Goal: Information Seeking & Learning: Learn about a topic

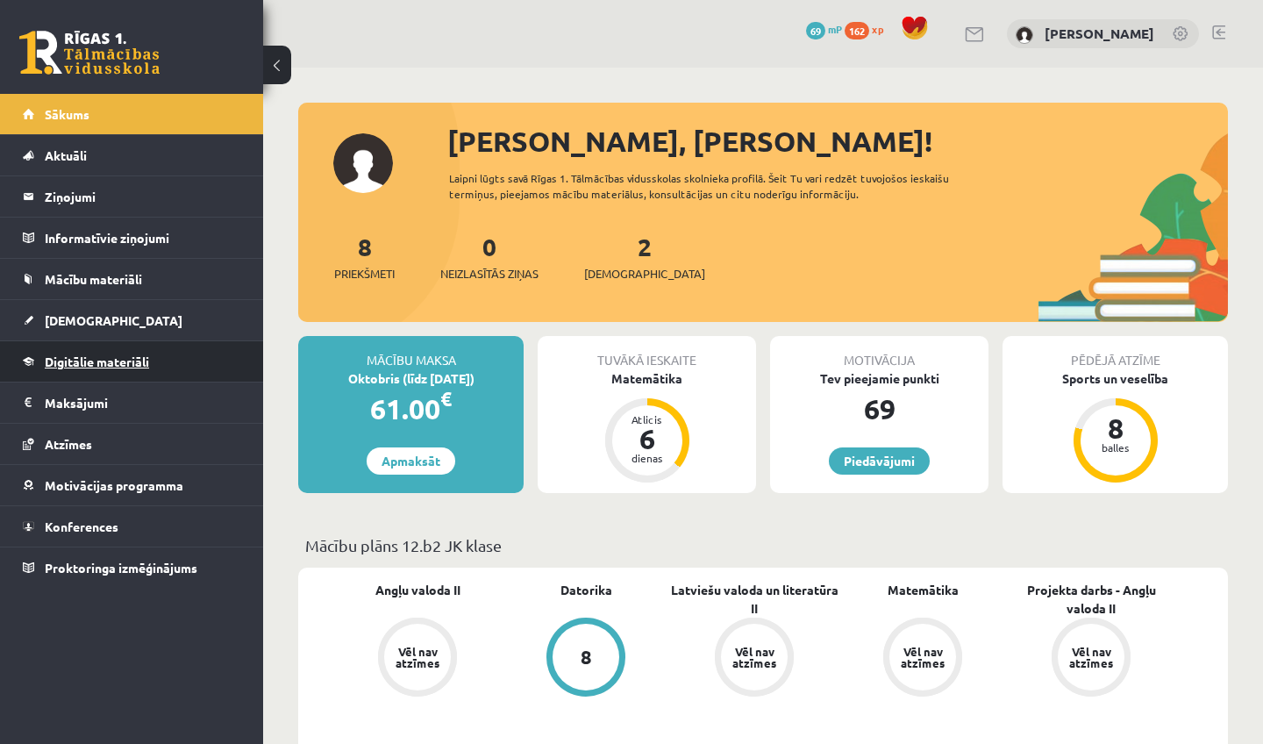
click at [119, 359] on span "Digitālie materiāli" at bounding box center [97, 362] width 104 height 16
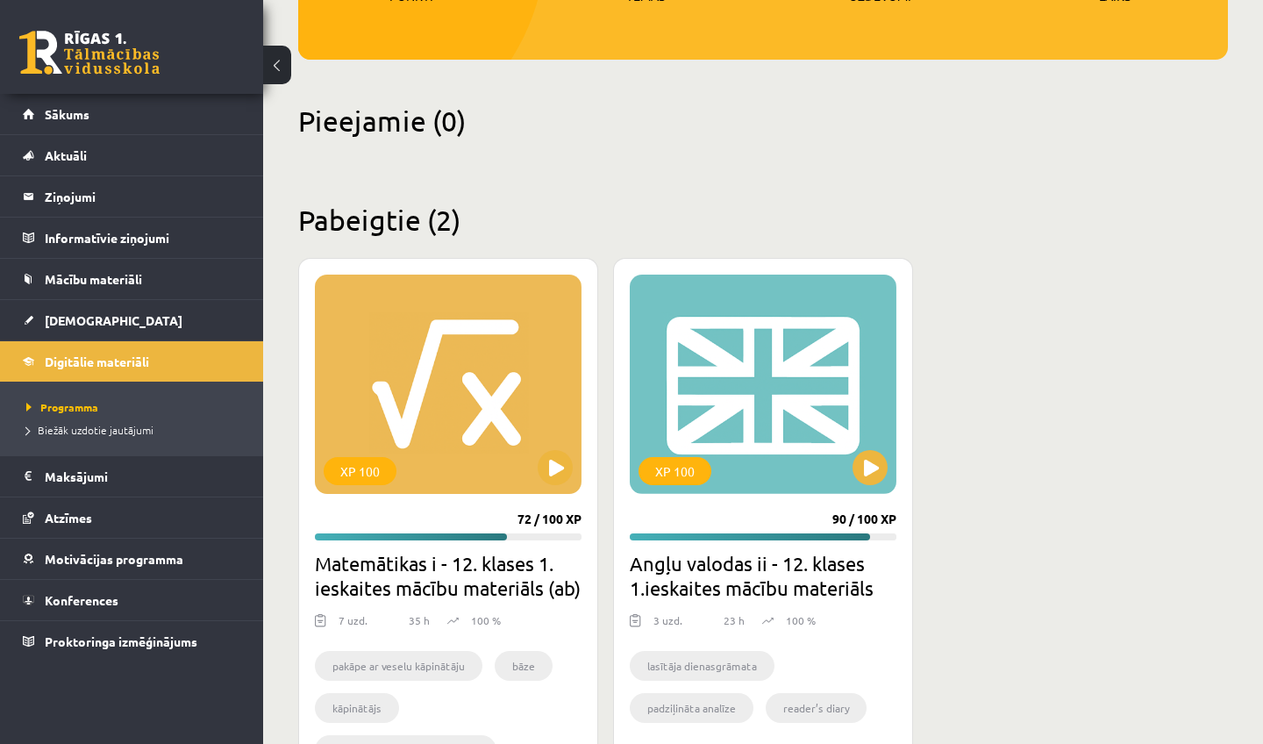
scroll to position [343, 0]
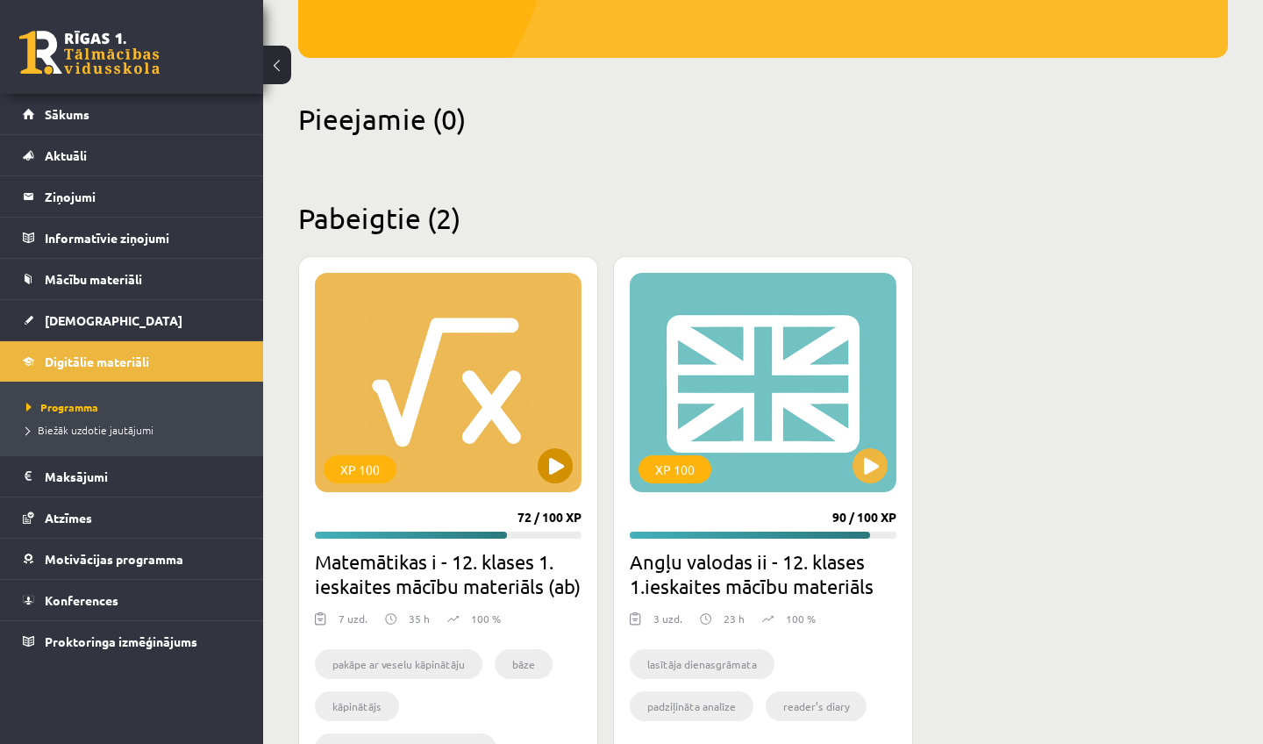
click at [490, 432] on div "XP 100" at bounding box center [448, 382] width 267 height 219
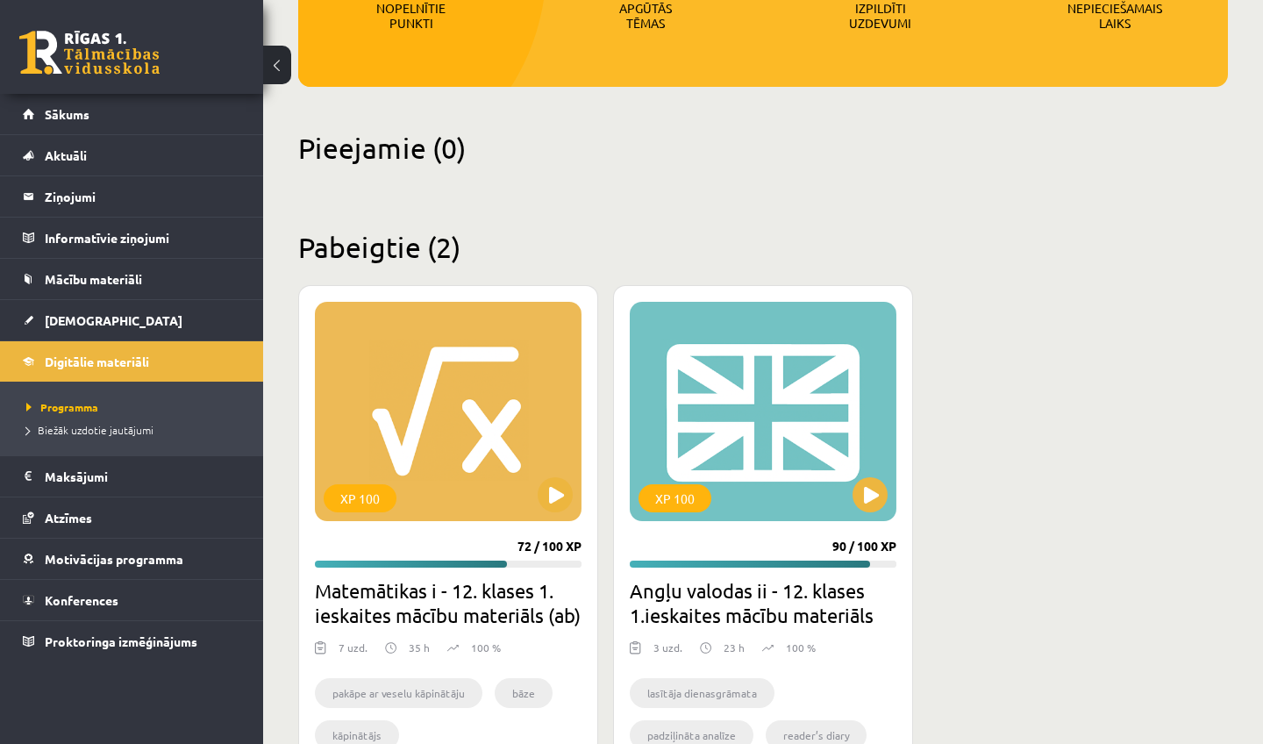
scroll to position [318, 0]
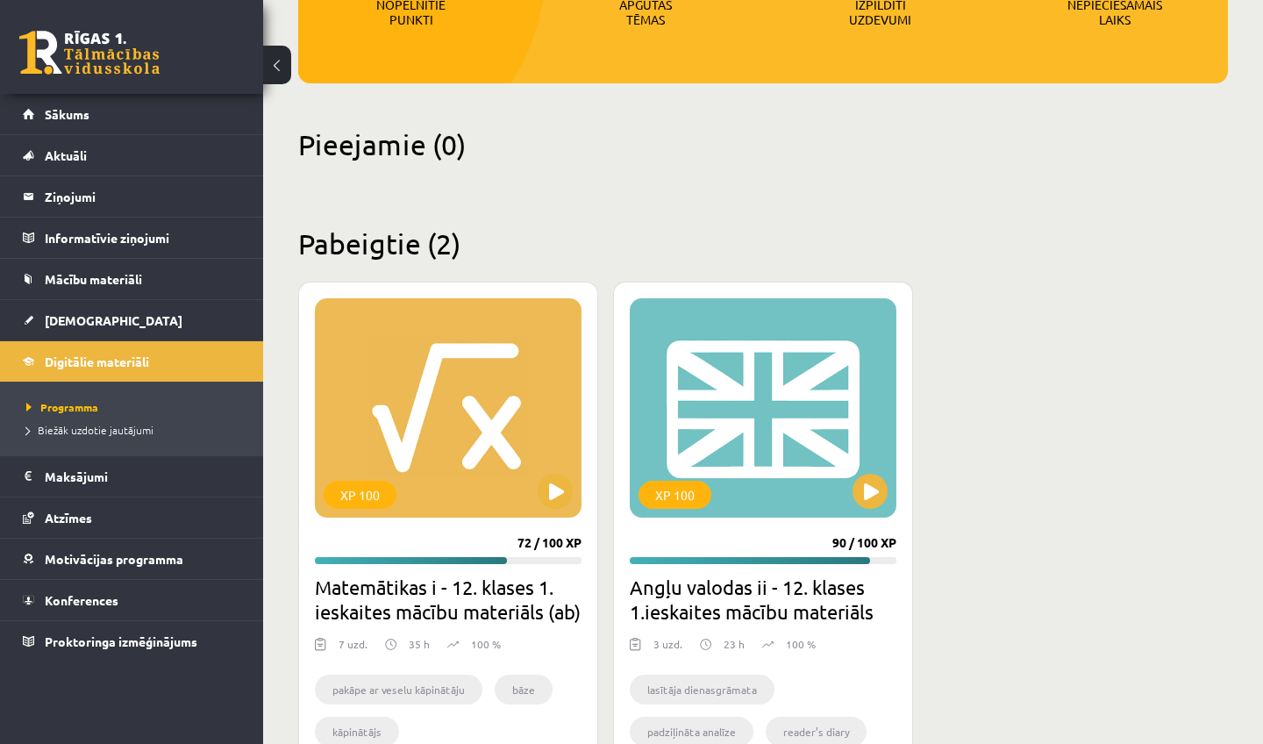
click at [490, 647] on ul "pakāpe ar veselu kāpinātāju bāze kāpinātājs pakāpe ar racionālu kāpinātāju arit…" at bounding box center [448, 736] width 267 height 123
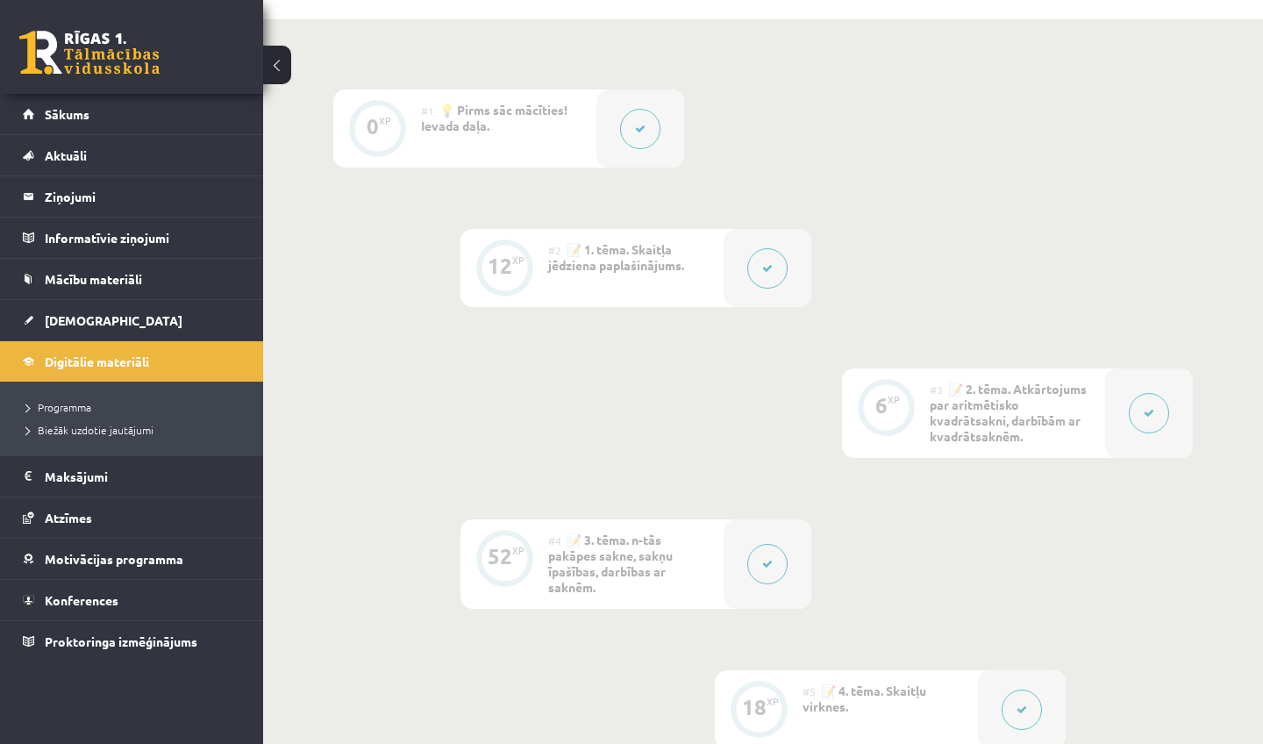
scroll to position [524, 0]
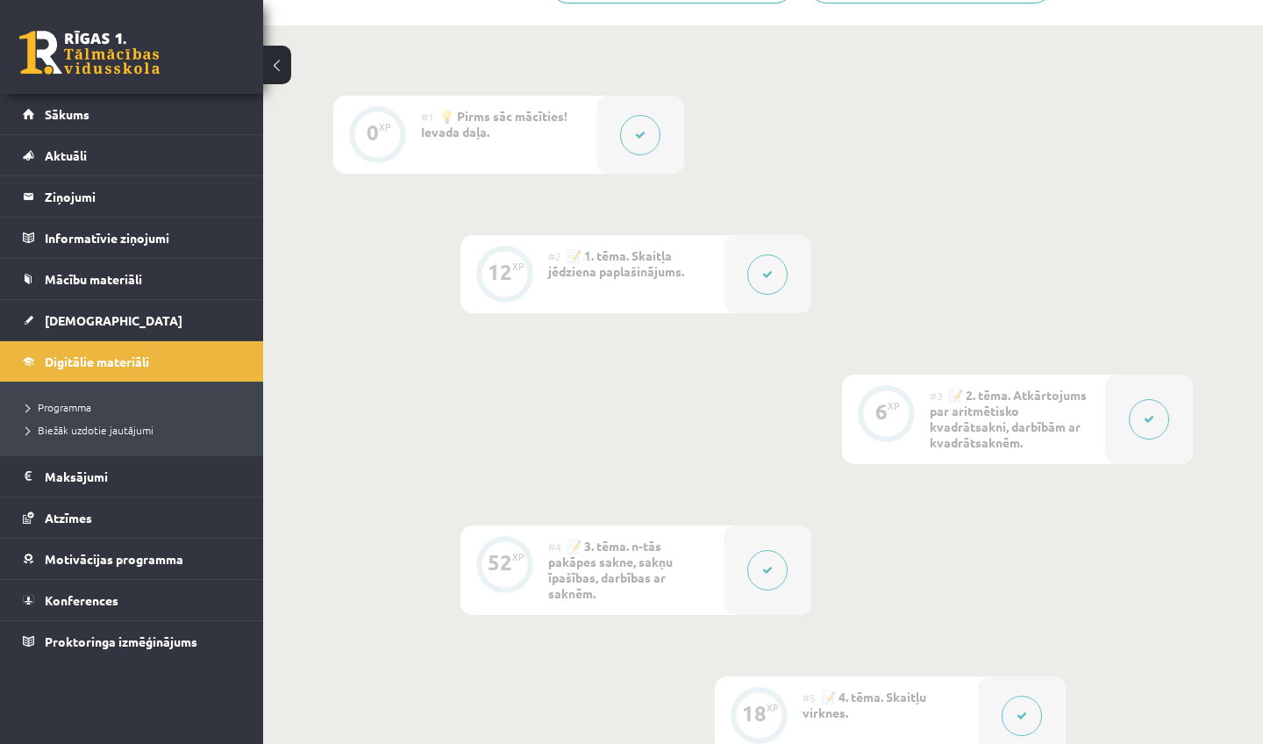
click at [769, 254] on button at bounding box center [767, 274] width 40 height 40
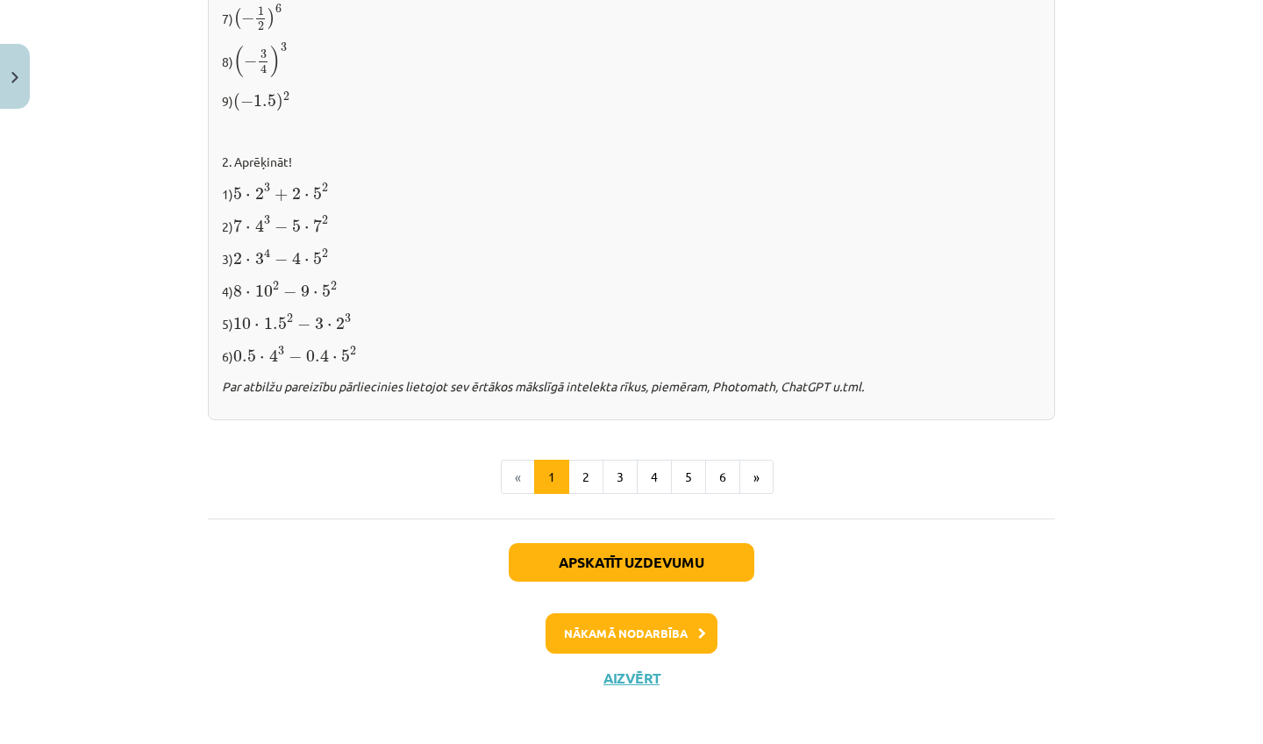
scroll to position [1801, 0]
click at [587, 464] on button "2" at bounding box center [586, 478] width 35 height 35
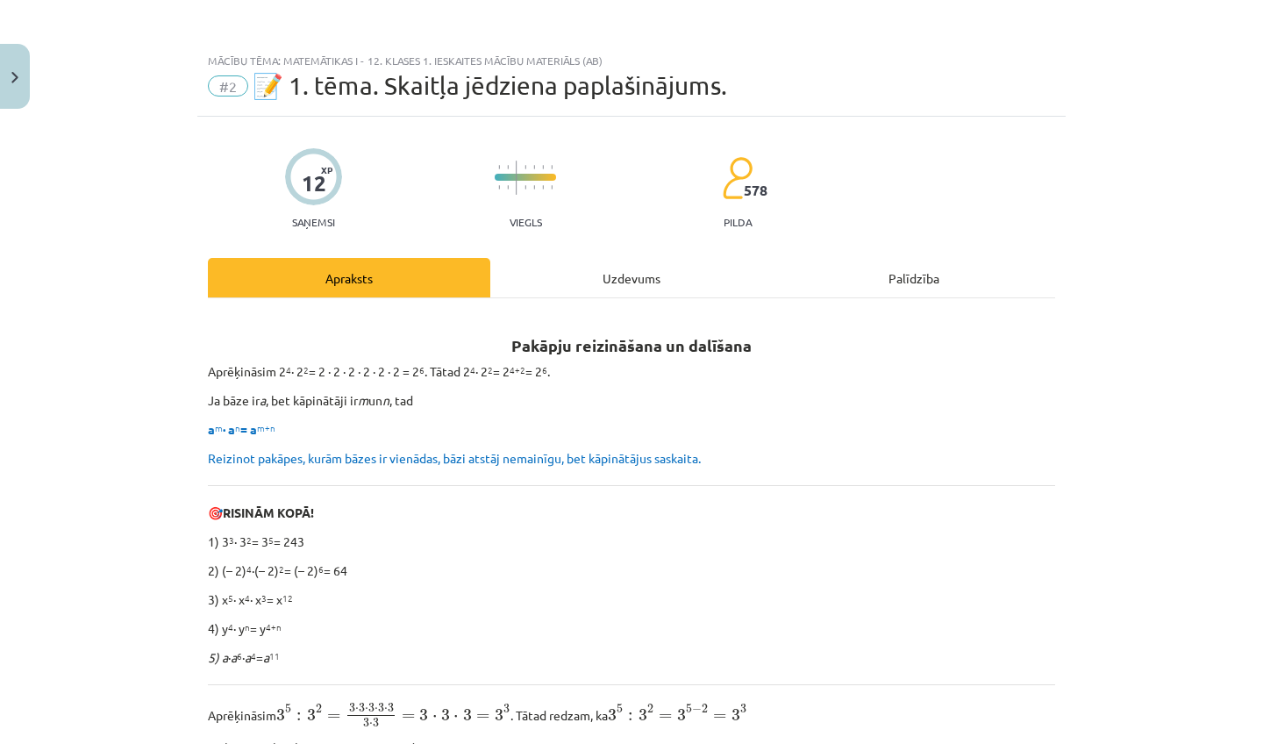
scroll to position [1, 0]
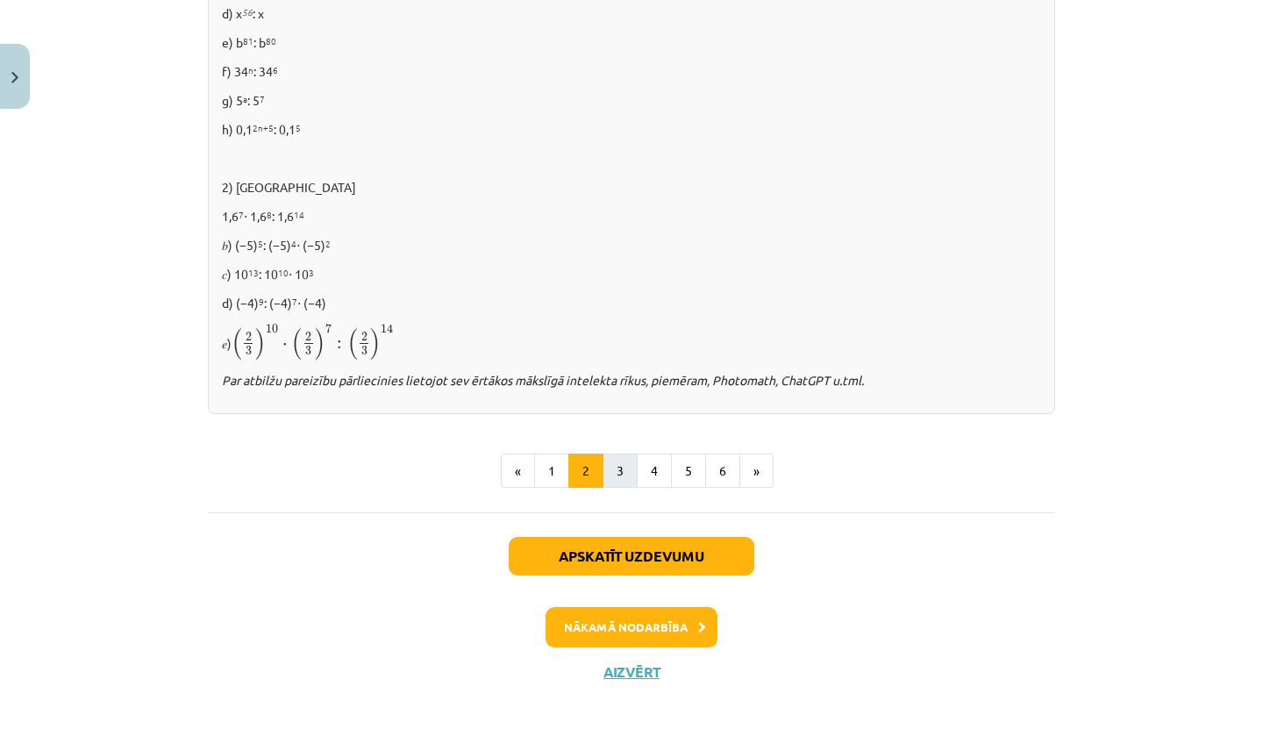
click at [620, 462] on button "3" at bounding box center [620, 471] width 35 height 35
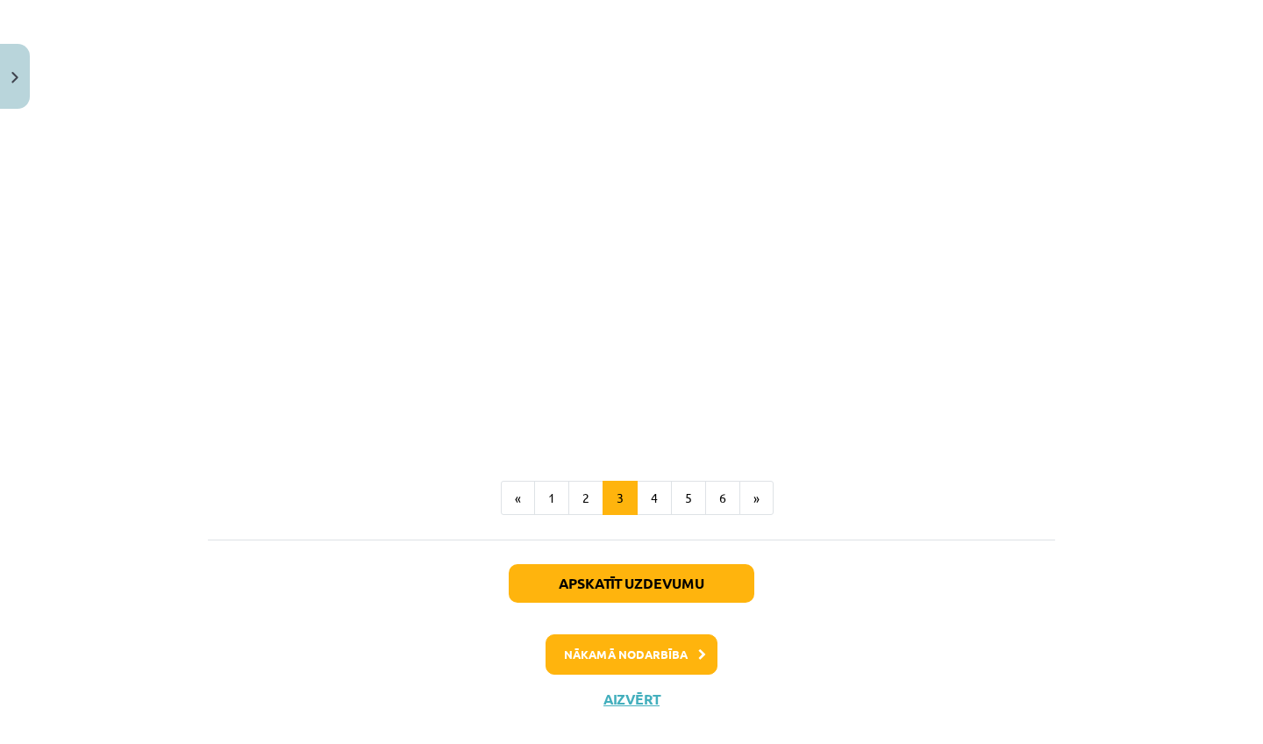
scroll to position [1504, 0]
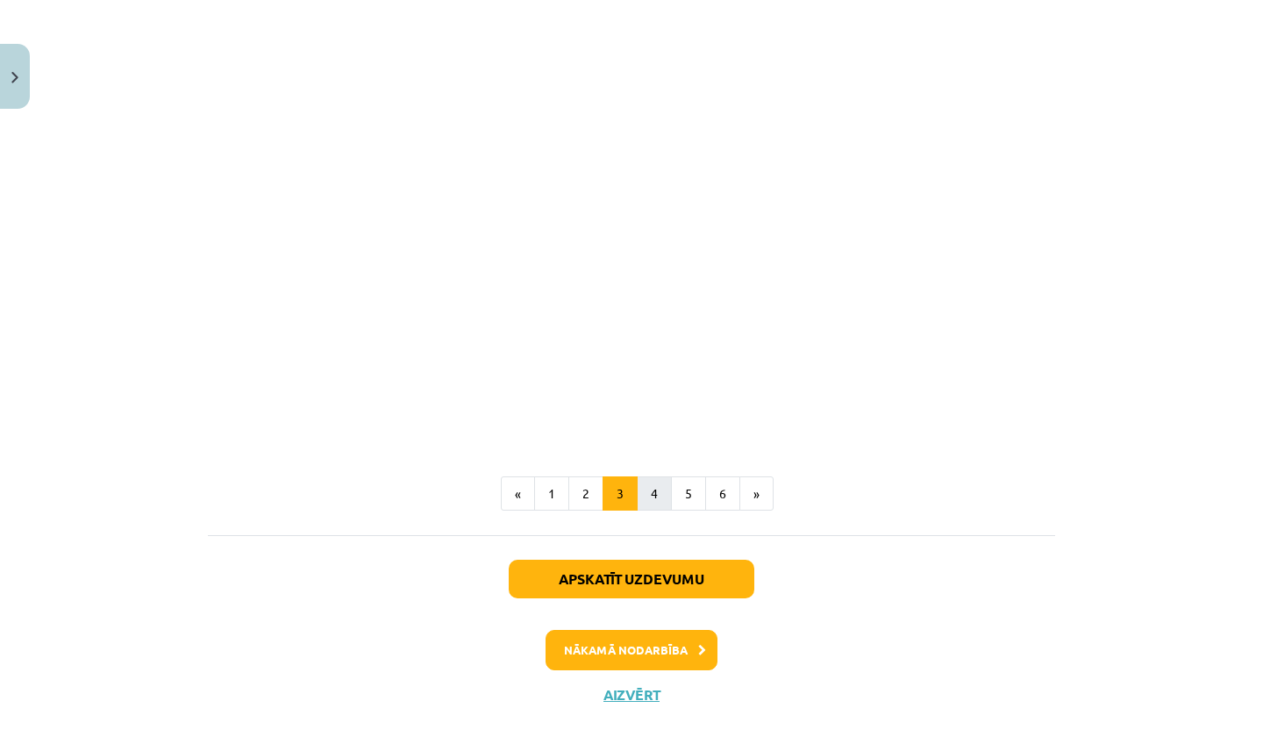
click at [654, 491] on button "4" at bounding box center [654, 493] width 35 height 35
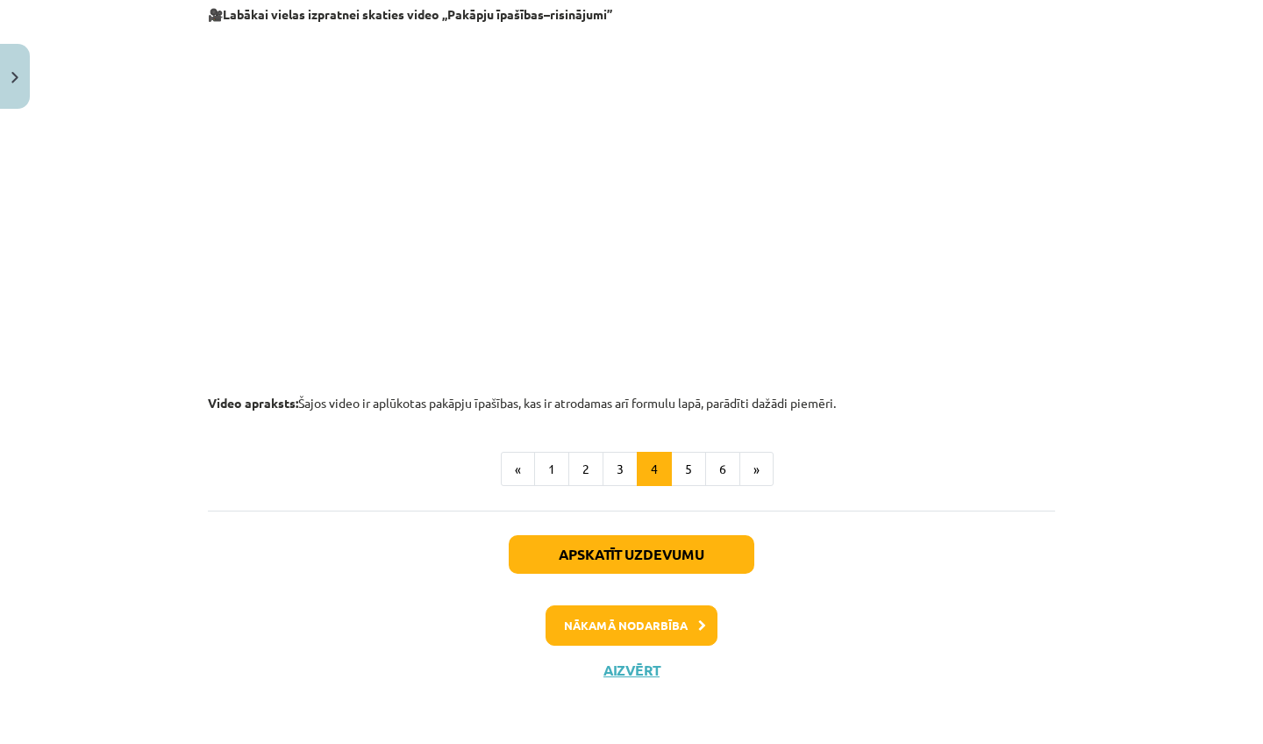
scroll to position [1799, 0]
click at [636, 672] on button "Aizvērt" at bounding box center [631, 671] width 67 height 18
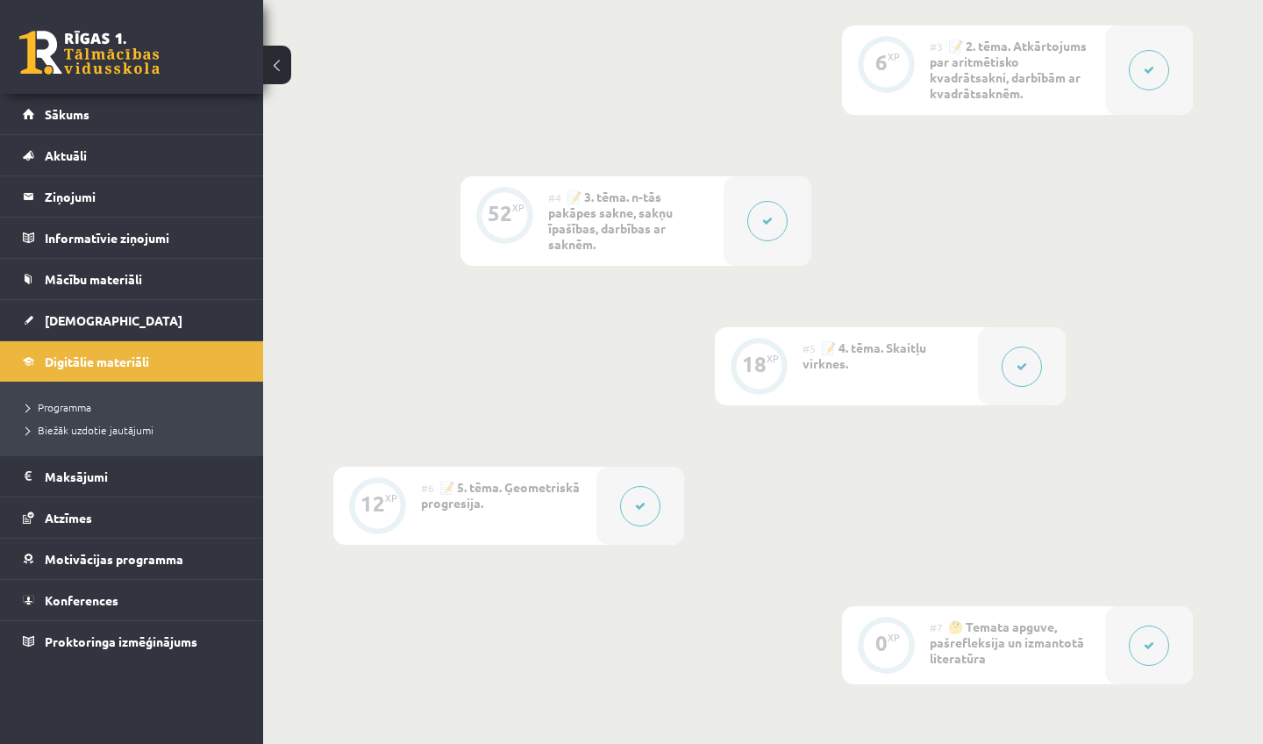
scroll to position [783, 0]
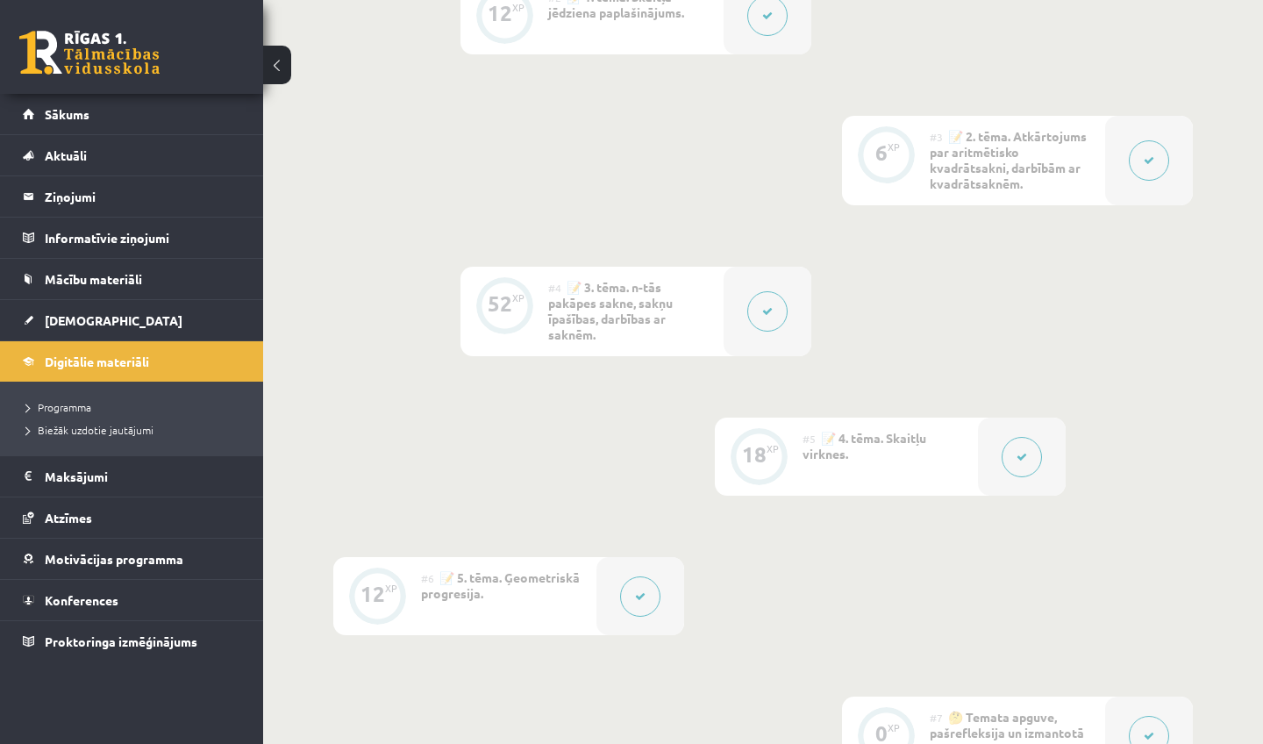
click at [1132, 140] on button at bounding box center [1149, 160] width 40 height 40
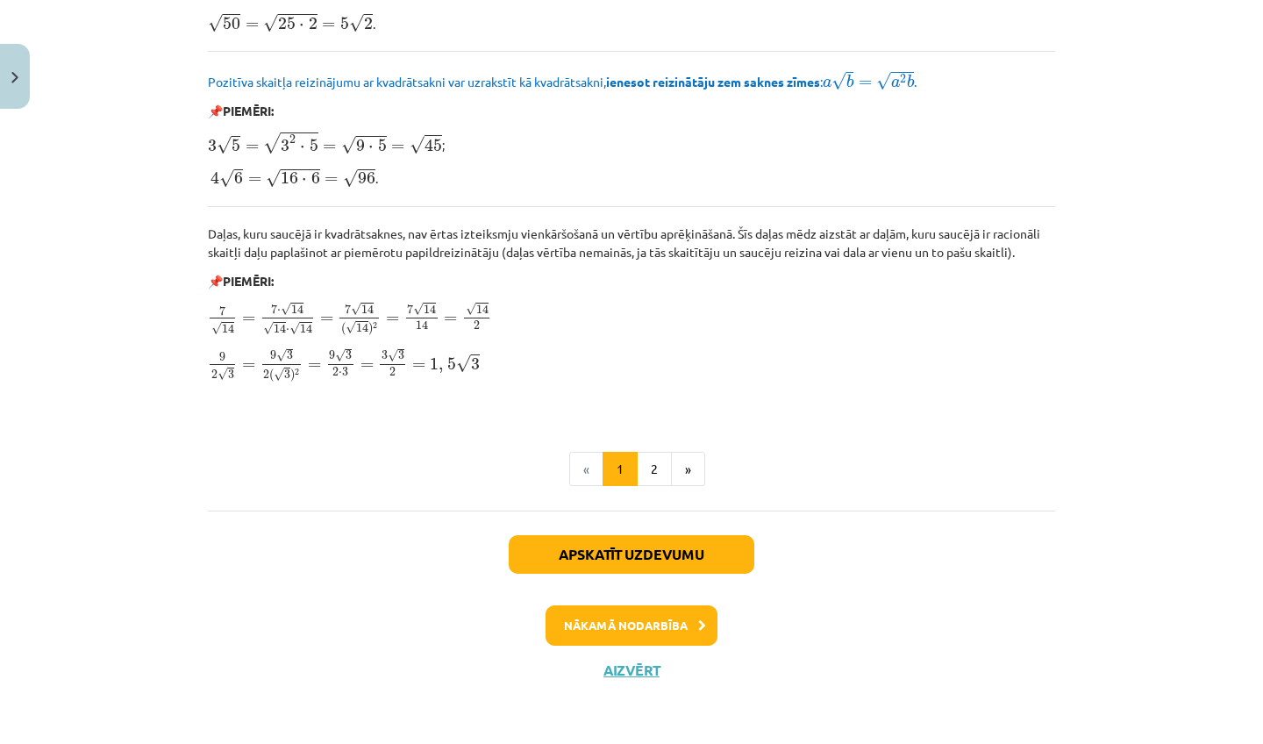
scroll to position [2071, 0]
click at [626, 673] on button "Aizvērt" at bounding box center [631, 671] width 67 height 18
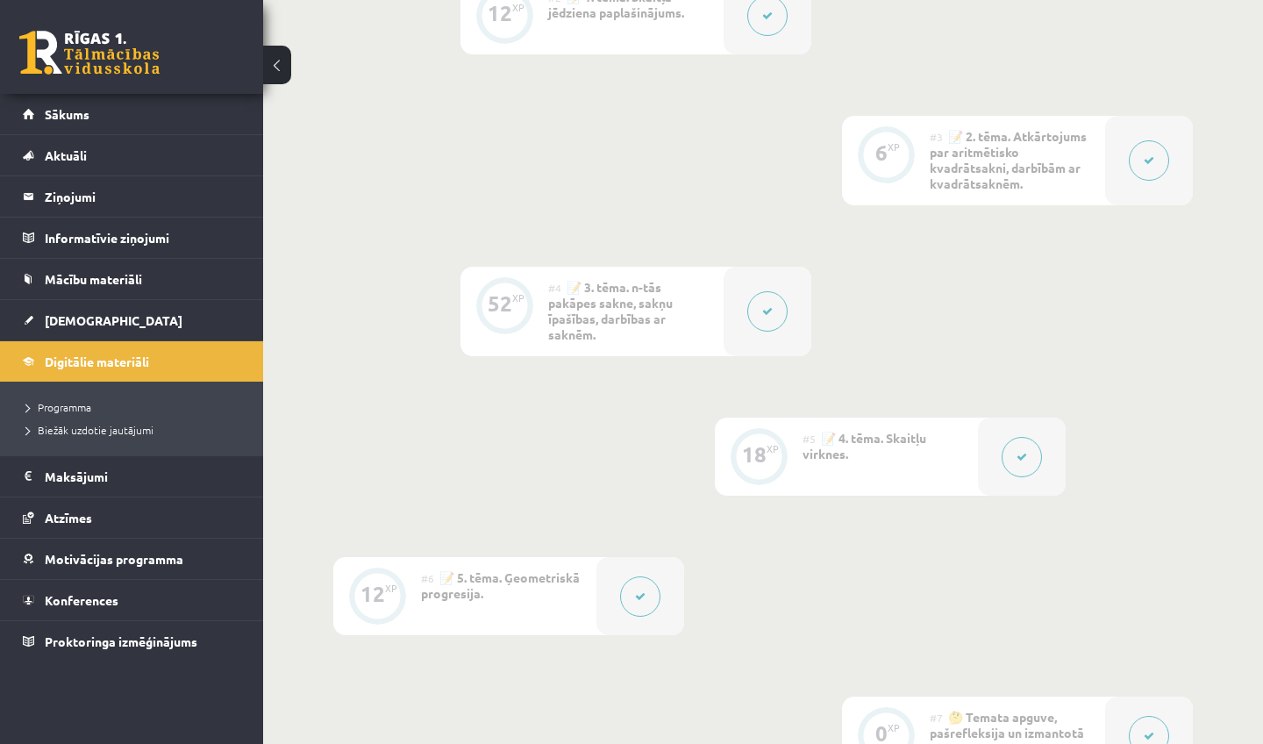
click at [754, 291] on button at bounding box center [767, 311] width 40 height 40
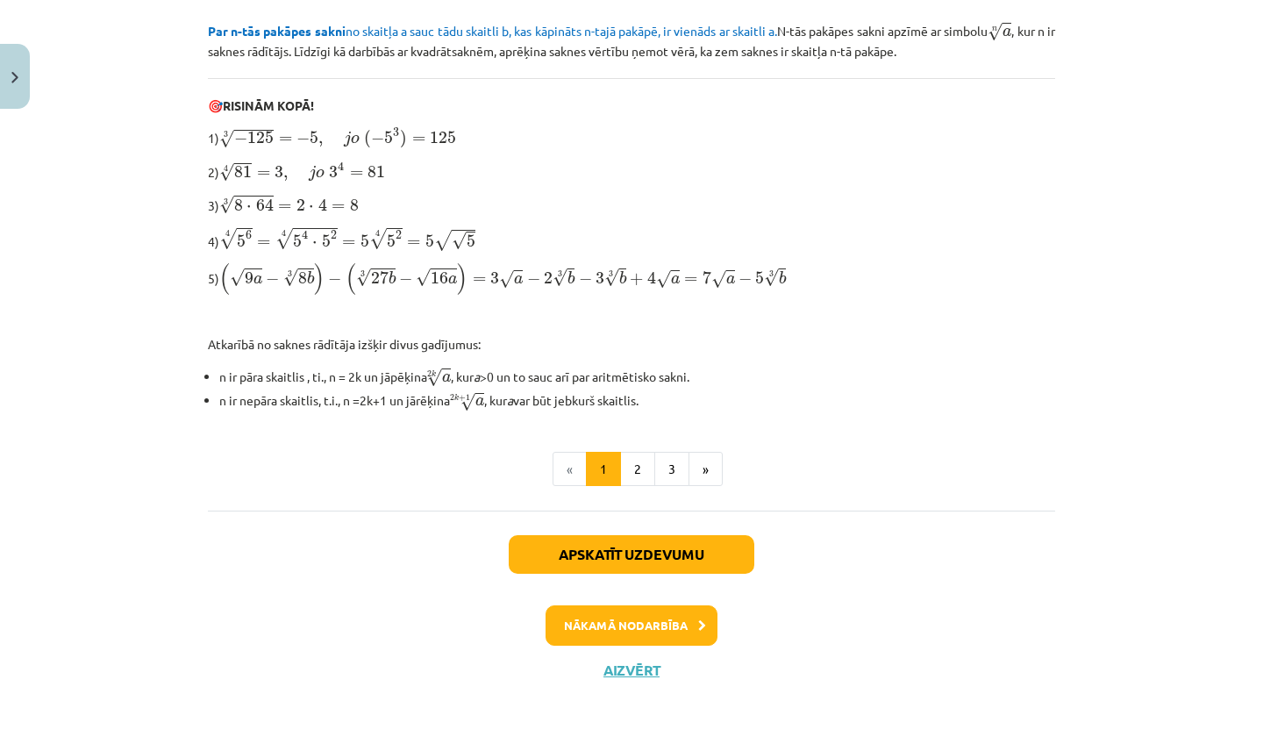
scroll to position [521, 0]
click at [643, 664] on button "Aizvērt" at bounding box center [631, 671] width 67 height 18
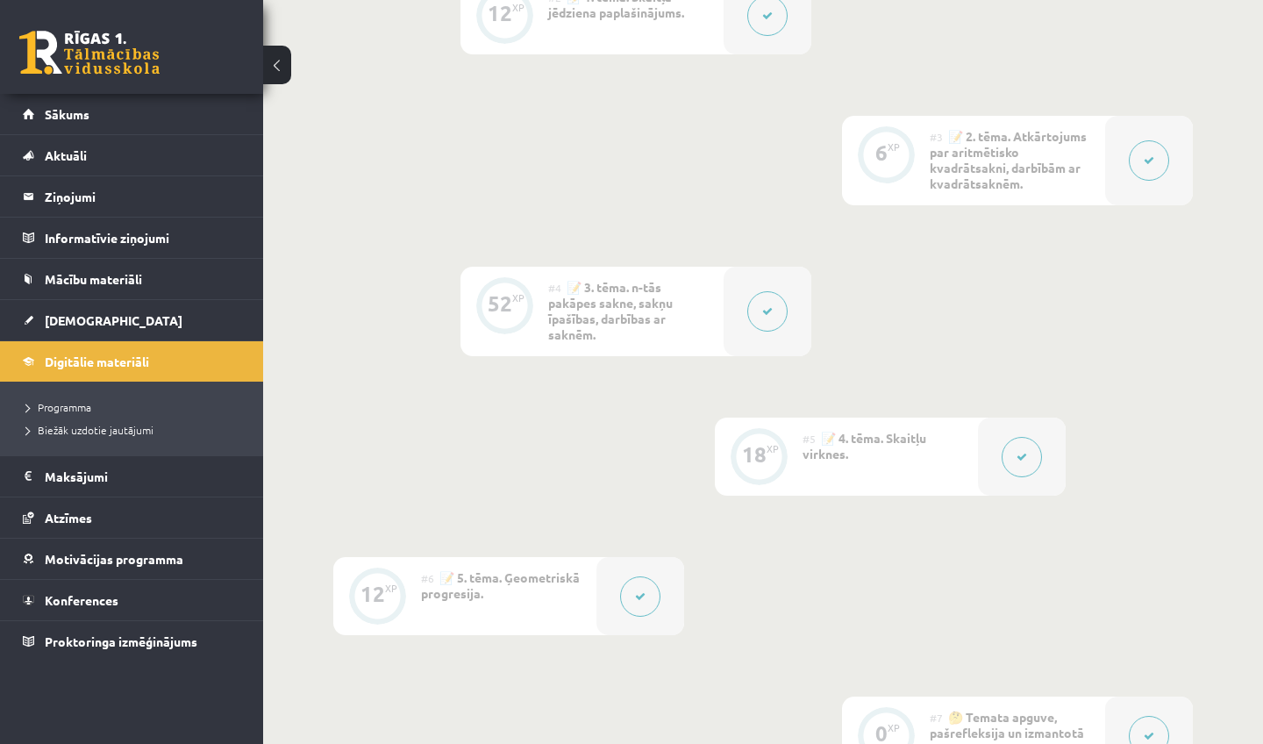
click at [1026, 437] on button at bounding box center [1022, 457] width 40 height 40
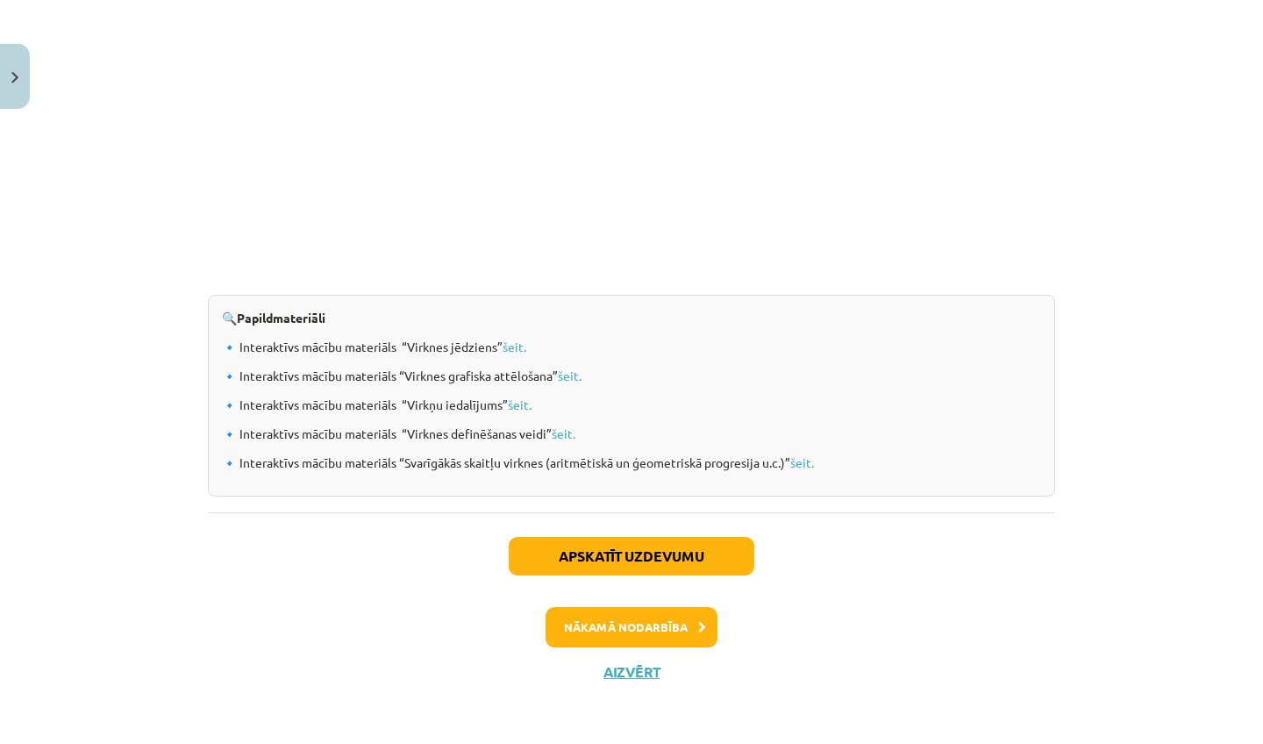
scroll to position [1771, 0]
click at [634, 670] on button "Aizvērt" at bounding box center [631, 673] width 67 height 18
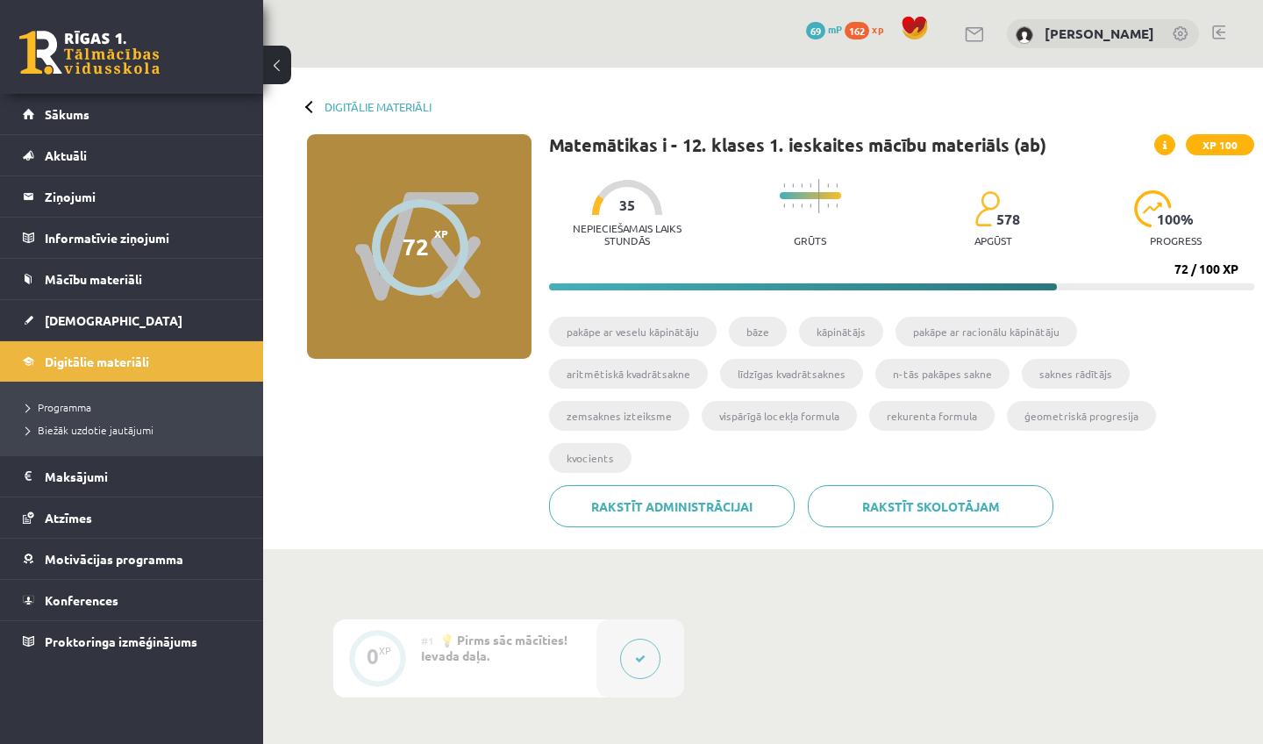
scroll to position [0, 0]
click at [309, 104] on div at bounding box center [311, 106] width 12 height 12
click at [333, 100] on link "Digitālie materiāli" at bounding box center [378, 106] width 107 height 13
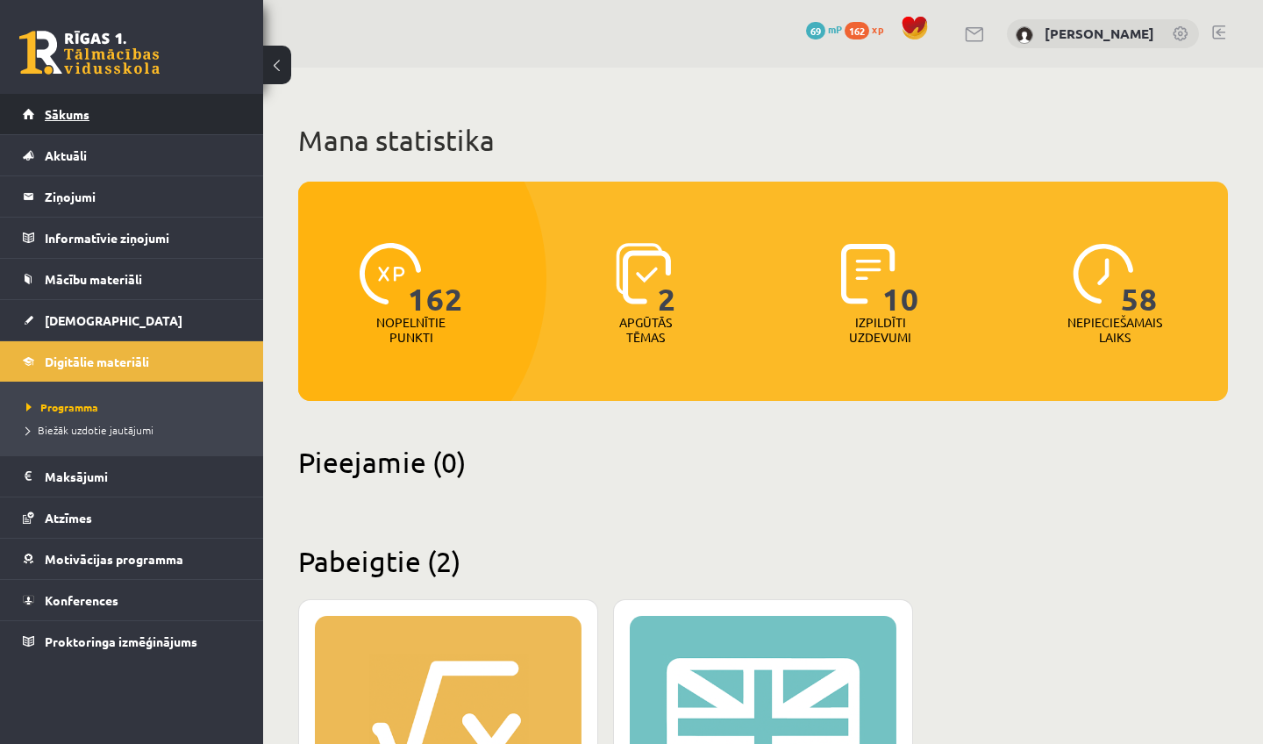
click at [76, 116] on span "Sākums" at bounding box center [67, 114] width 45 height 16
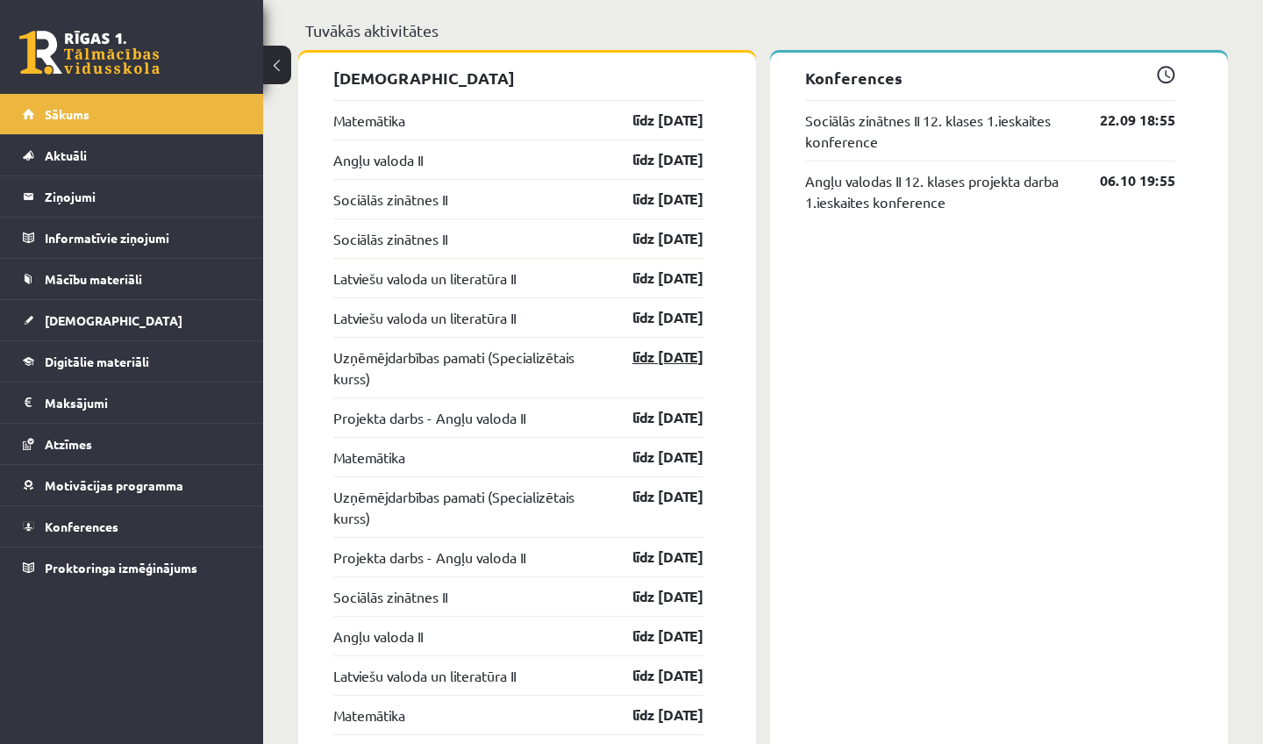
scroll to position [1411, 0]
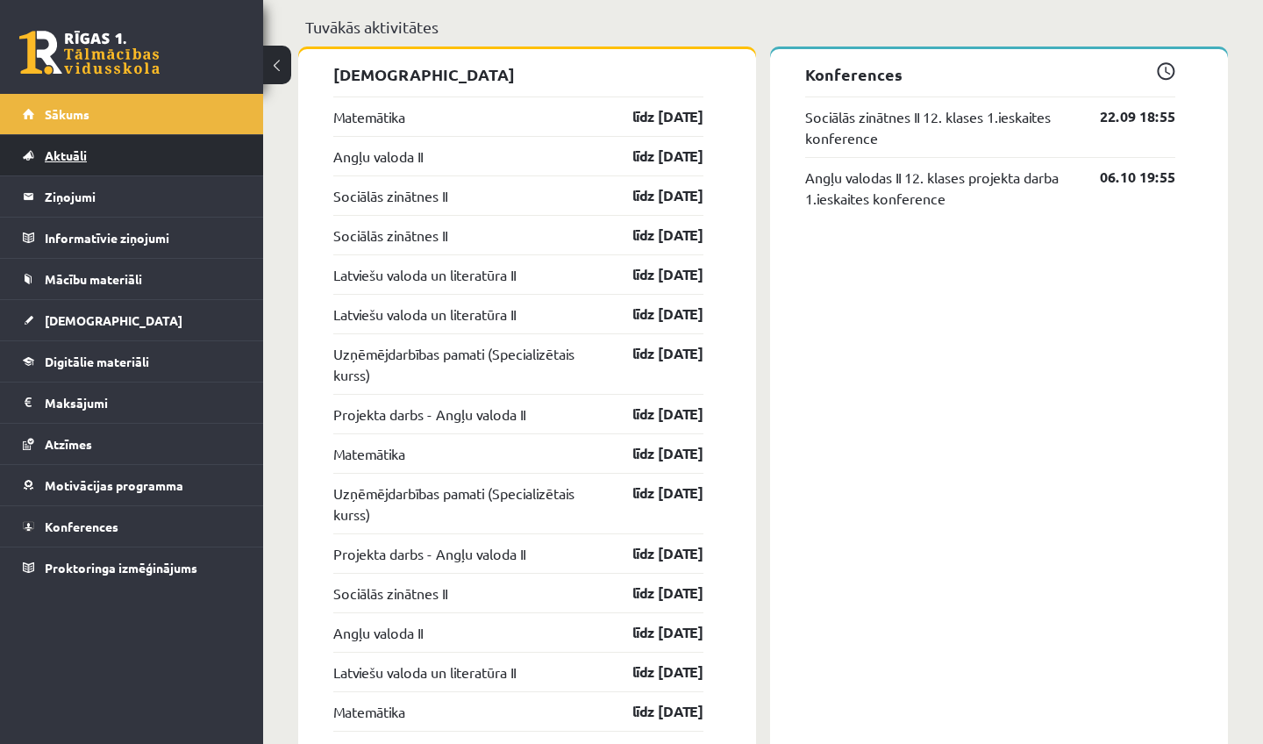
click at [73, 157] on span "Aktuāli" at bounding box center [66, 155] width 42 height 16
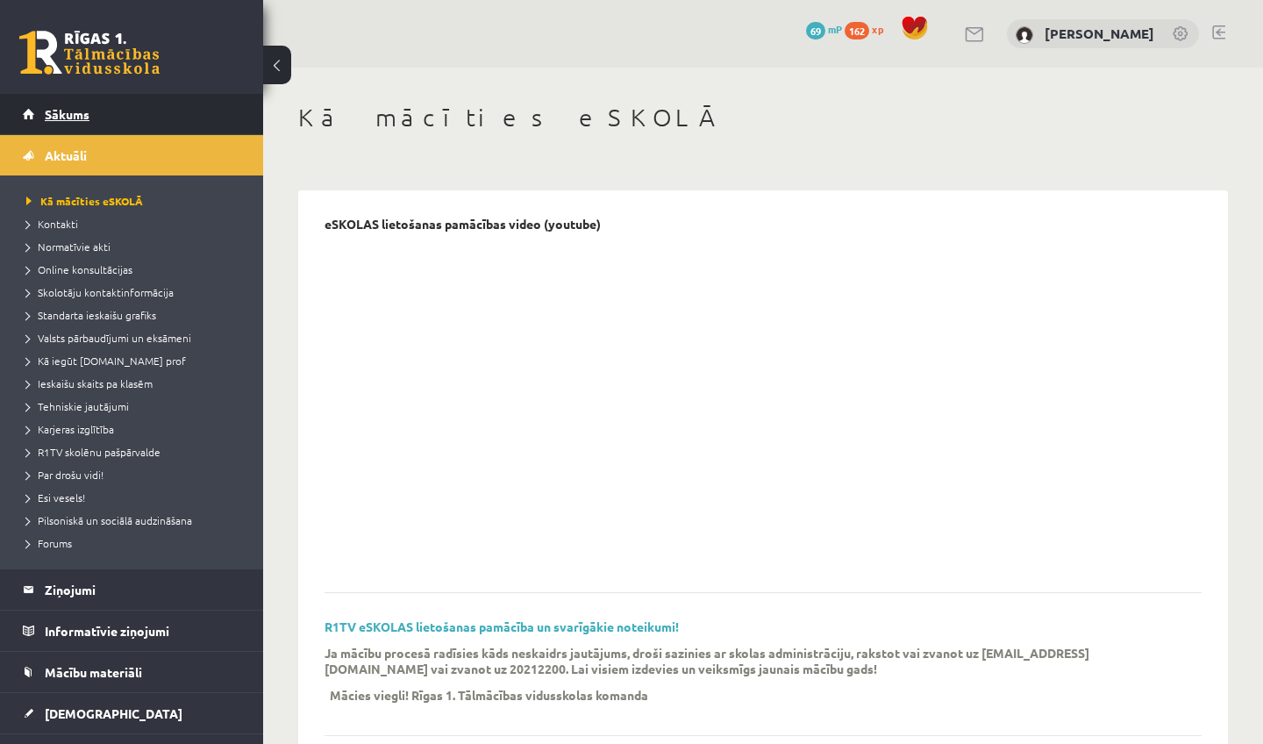
click at [64, 118] on span "Sākums" at bounding box center [67, 114] width 45 height 16
